Goal: Information Seeking & Learning: Learn about a topic

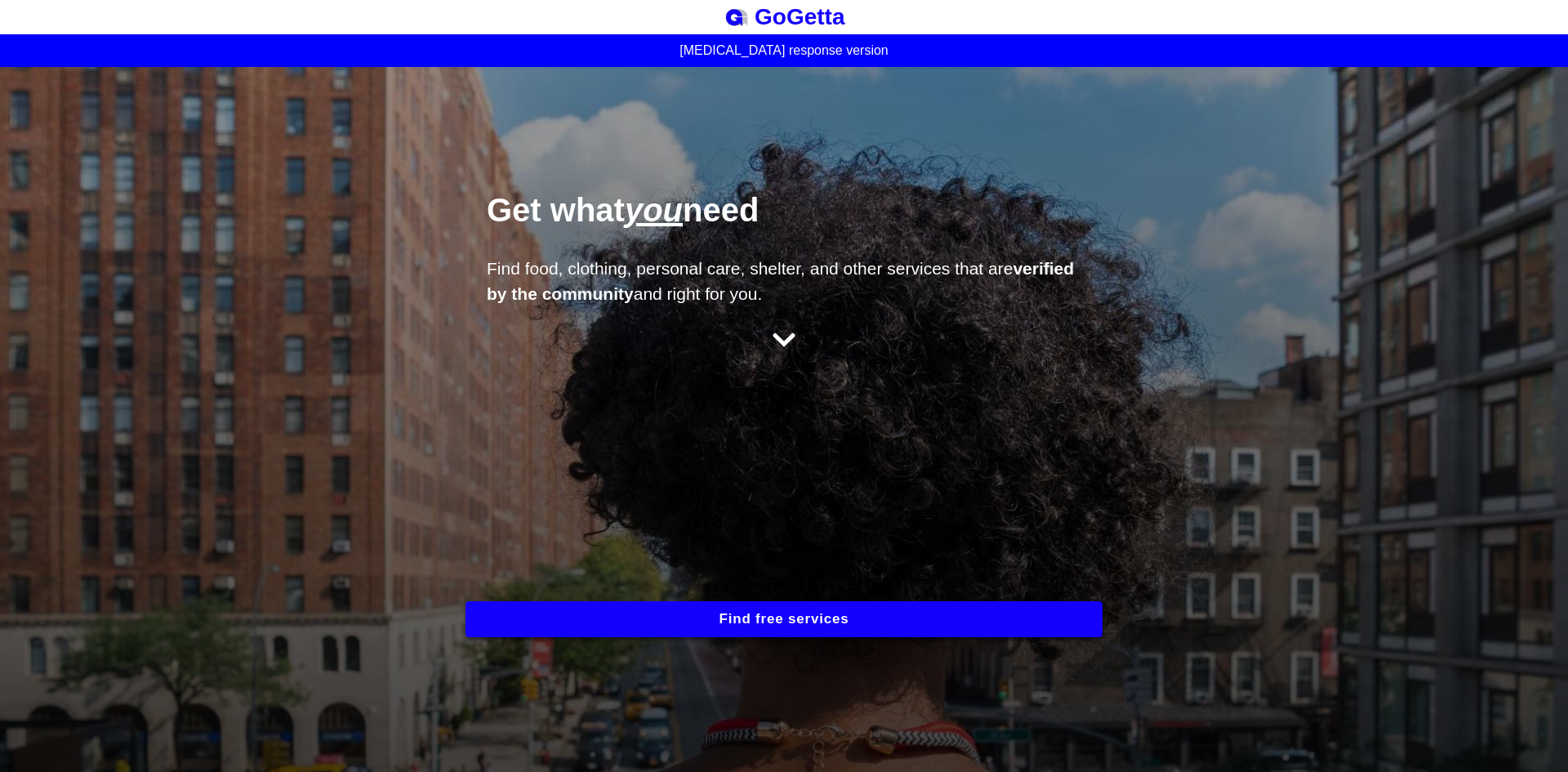
click at [773, 342] on icon at bounding box center [784, 339] width 23 height 26
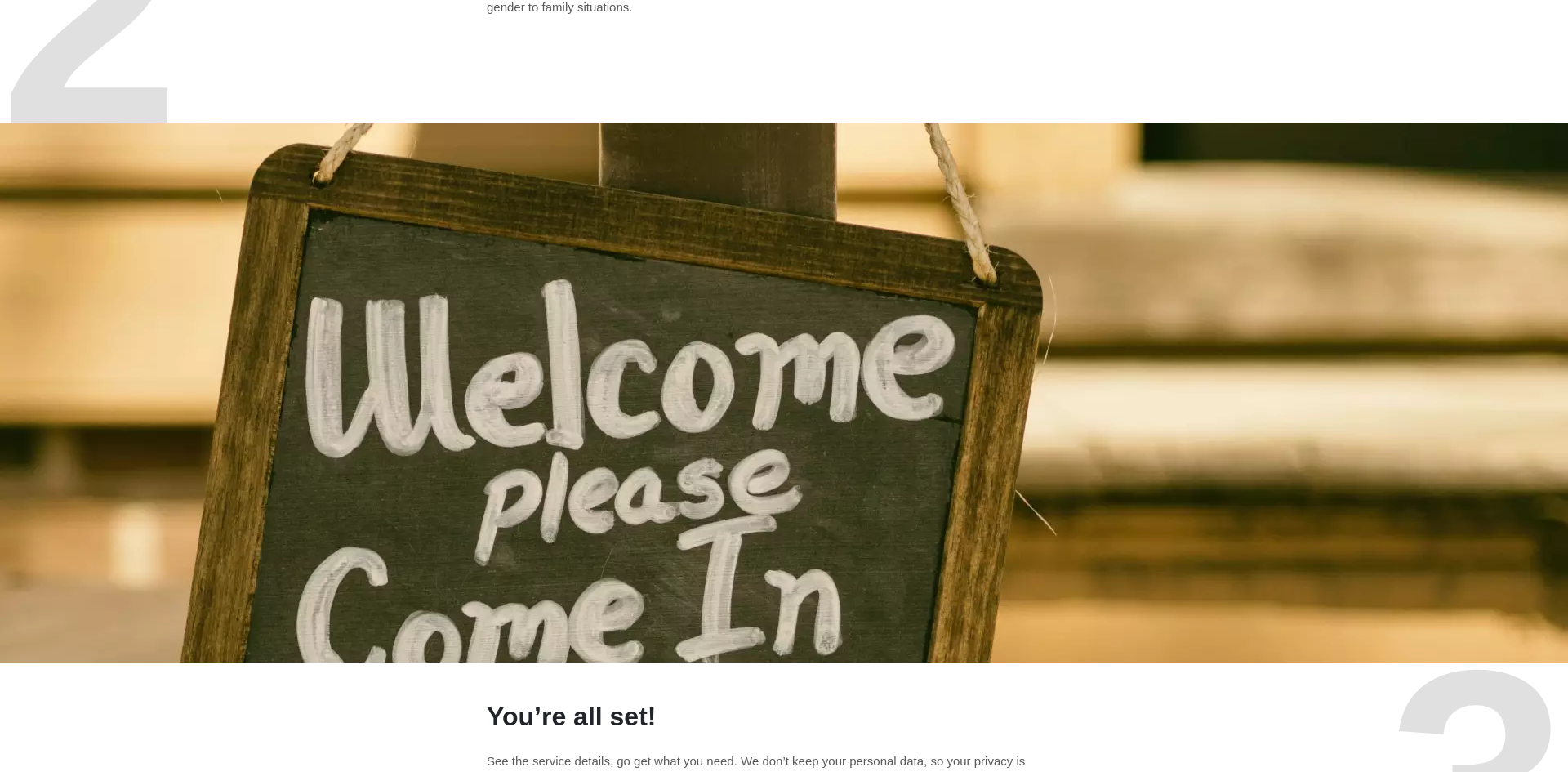
scroll to position [1752, 0]
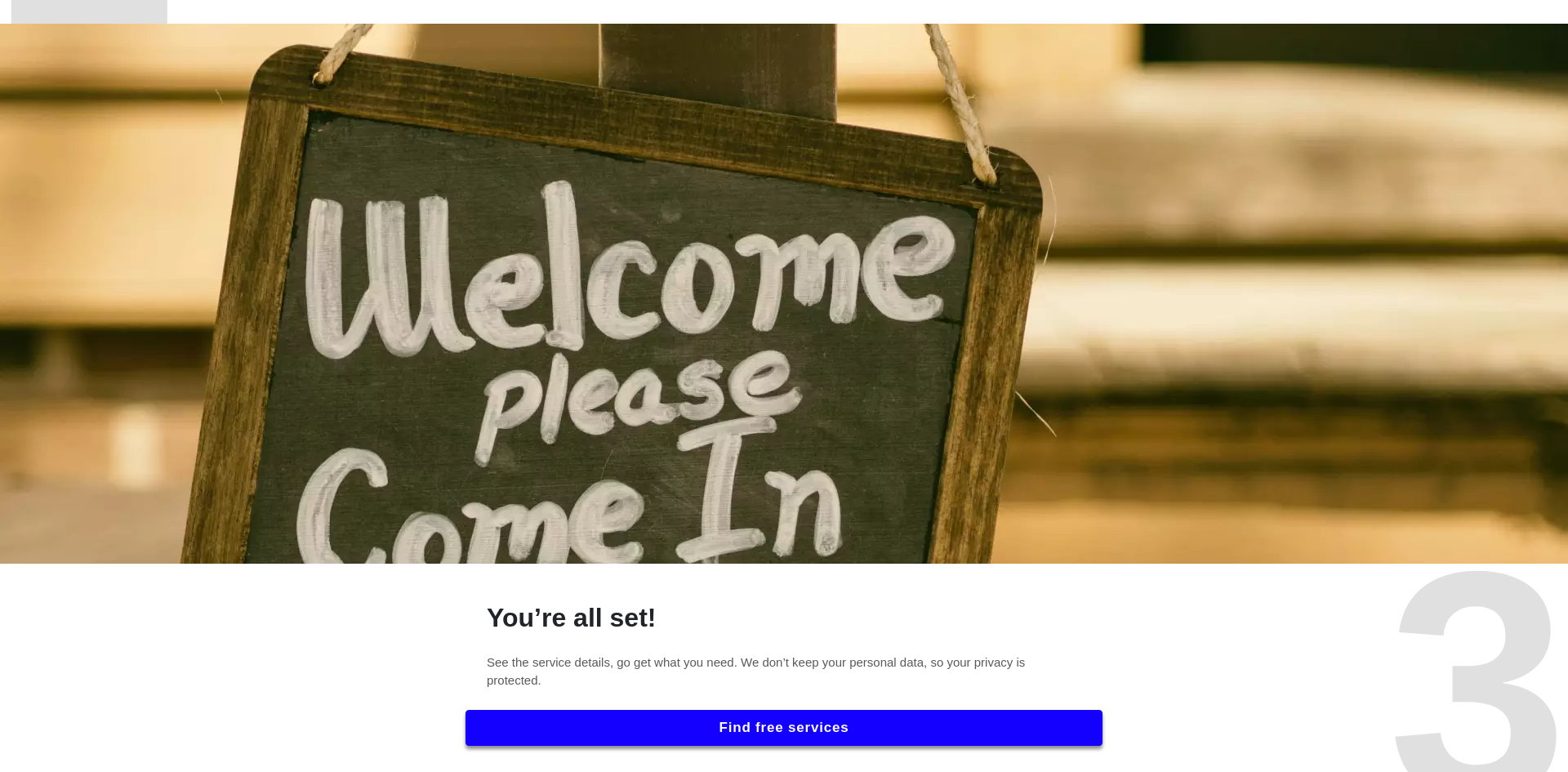
click at [829, 727] on button "Find free services" at bounding box center [784, 727] width 637 height 36
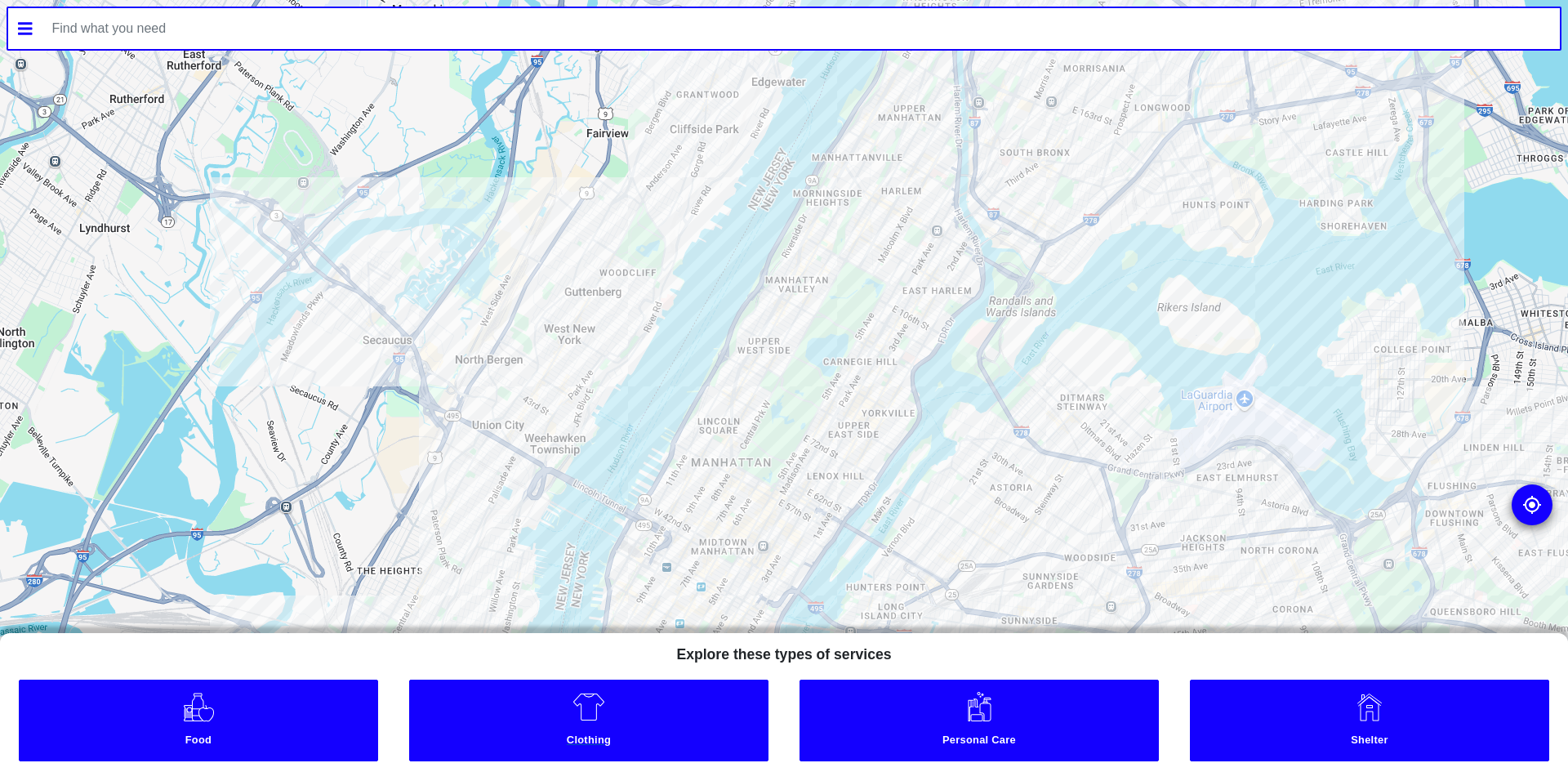
click at [607, 736] on small "Clothing" at bounding box center [589, 741] width 351 height 17
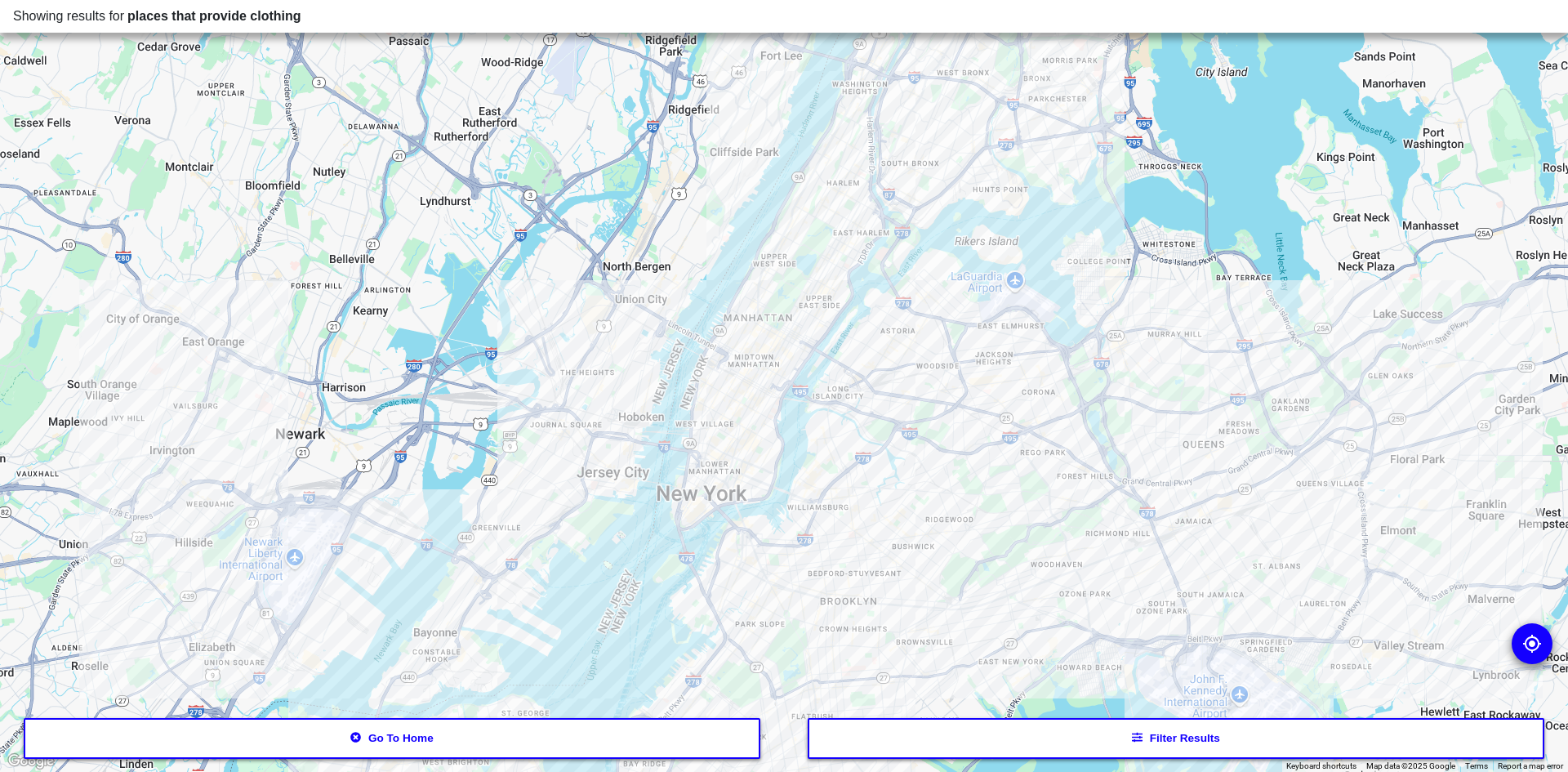
click at [729, 412] on div at bounding box center [784, 386] width 1568 height 772
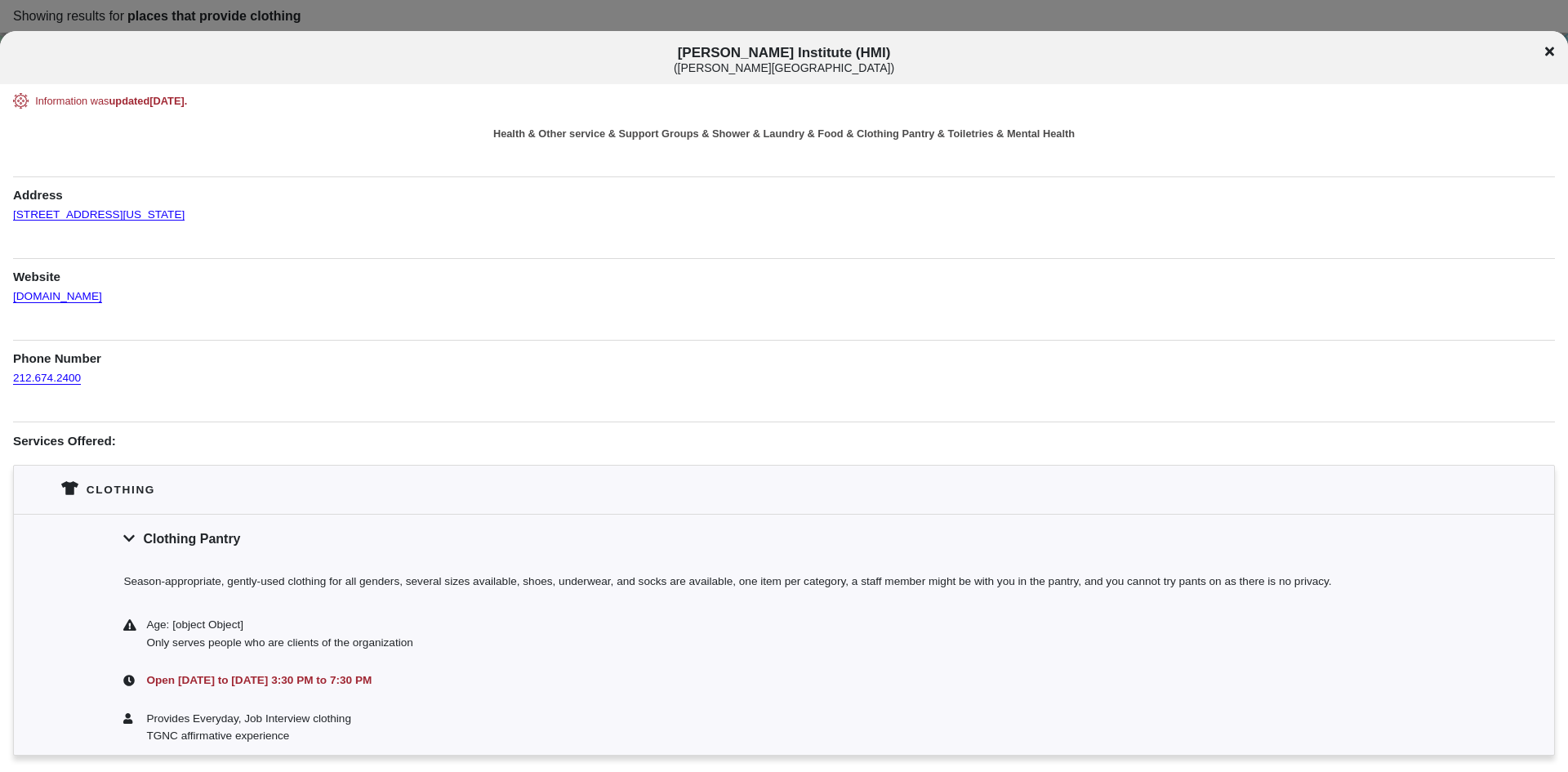
scroll to position [81, 0]
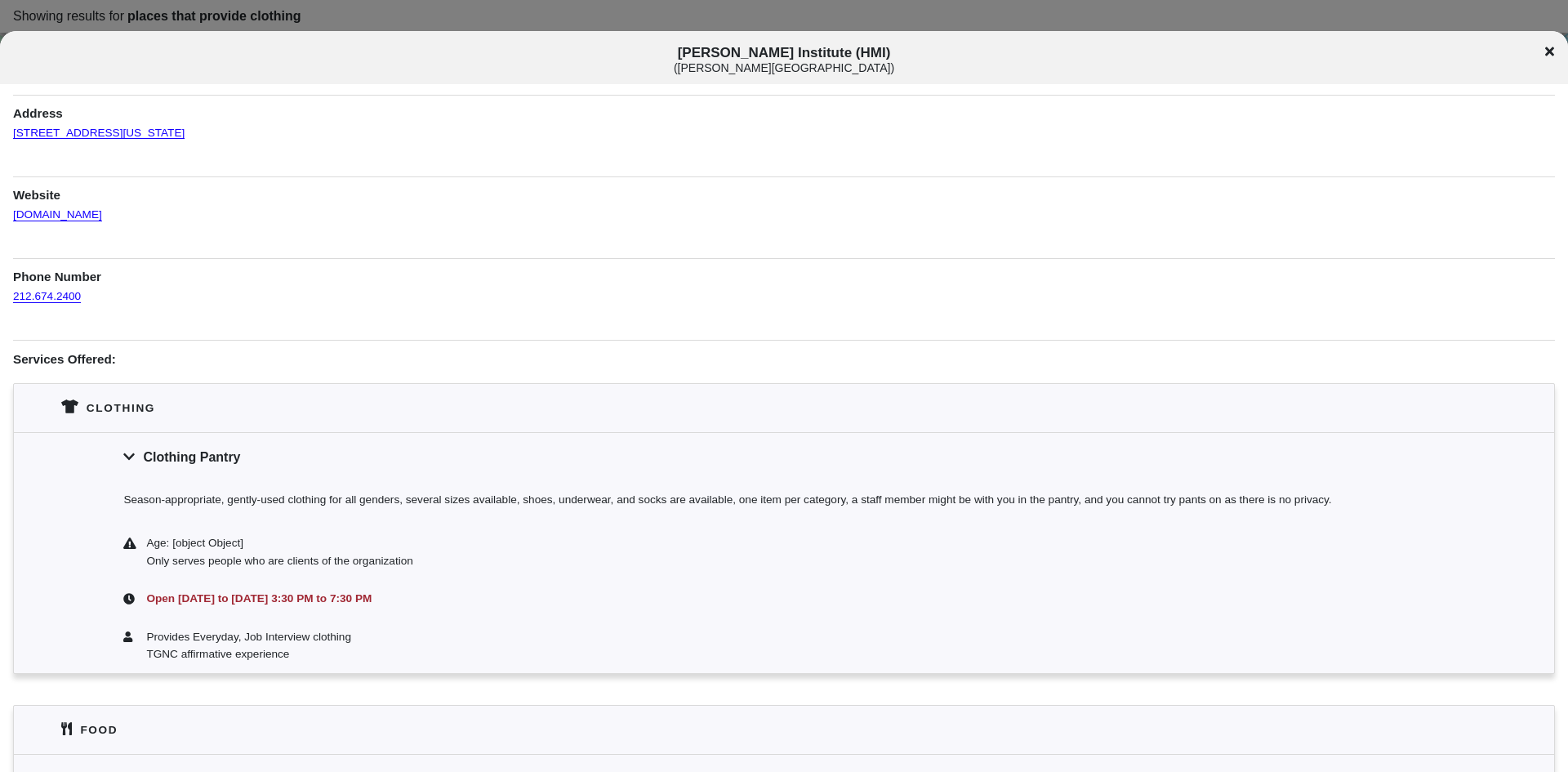
click at [128, 542] on icon at bounding box center [129, 543] width 12 height 12
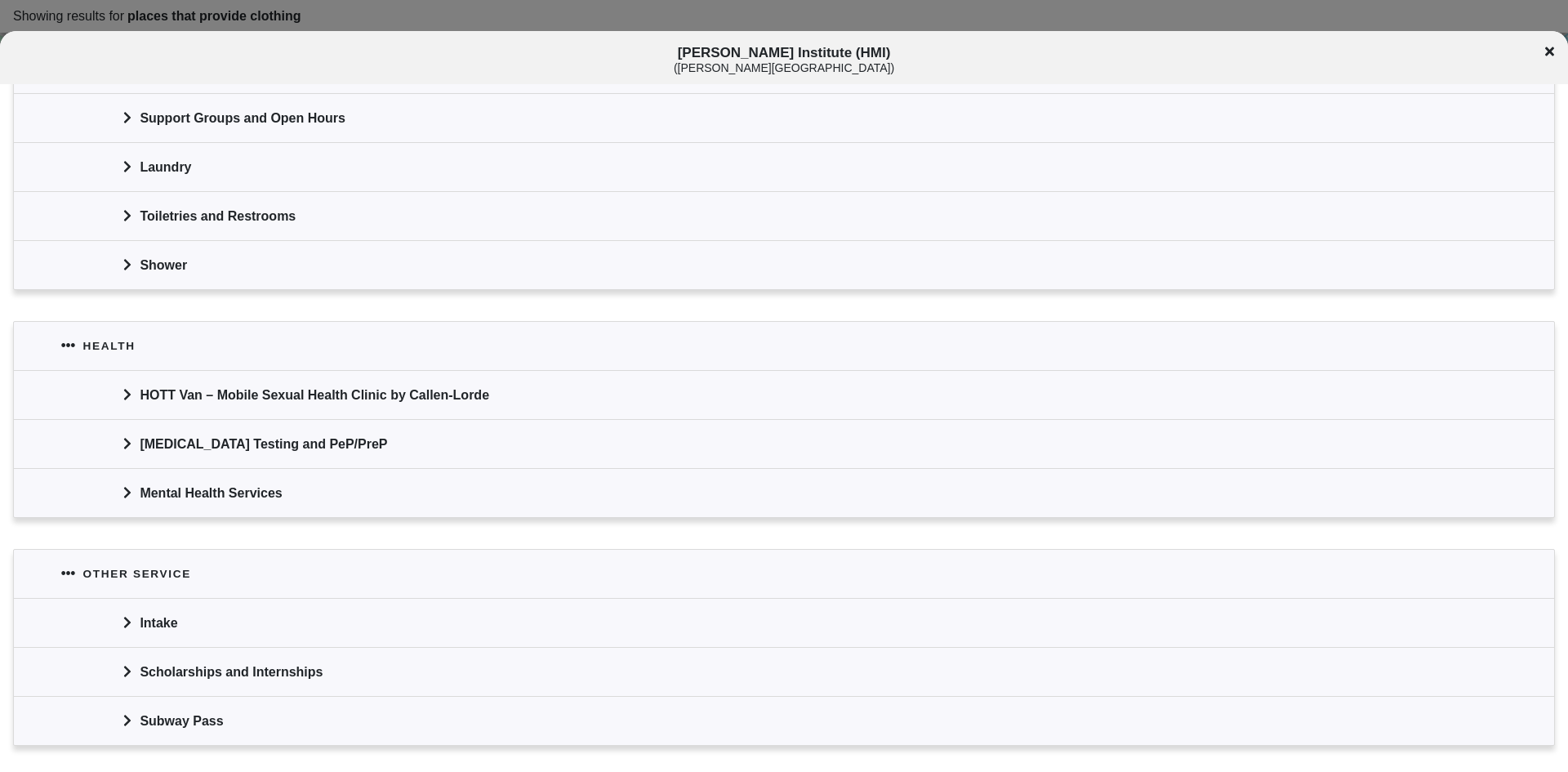
scroll to position [898, 0]
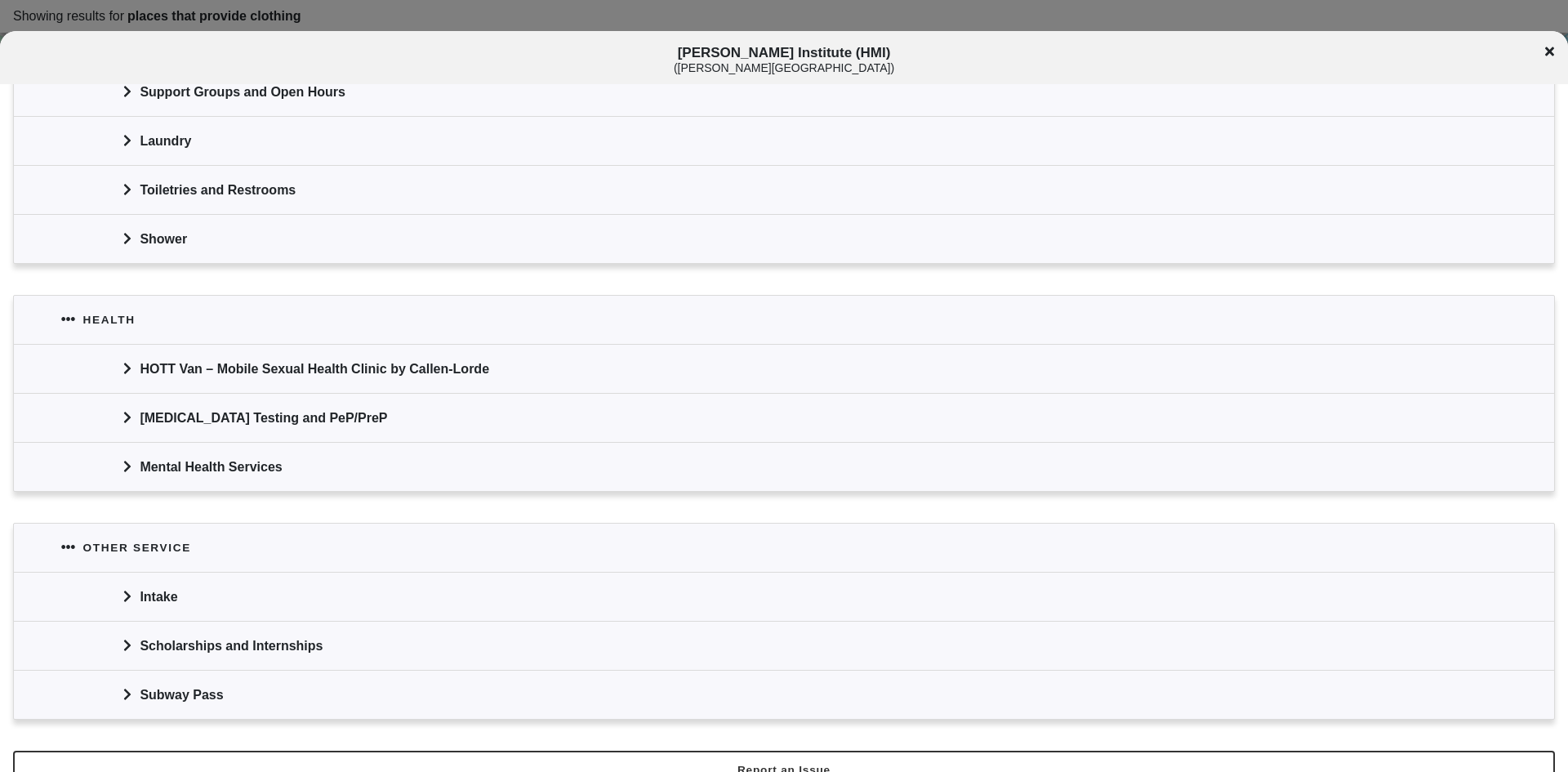
click at [160, 598] on div "Intake" at bounding box center [784, 596] width 1540 height 49
